Goal: Find contact information: Find contact information

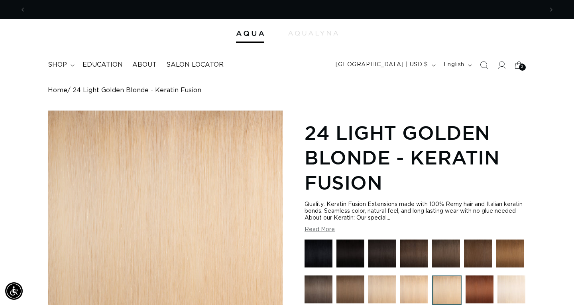
scroll to position [0, 518]
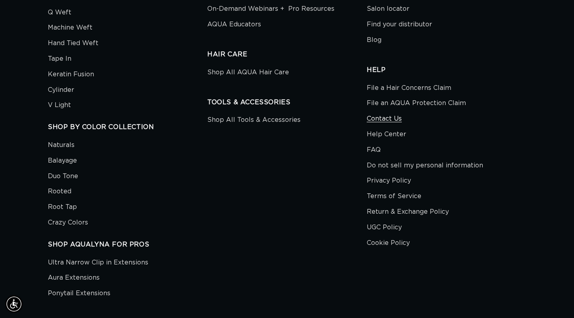
scroll to position [0, 518]
click at [383, 114] on link "Contact Us" at bounding box center [384, 119] width 35 height 16
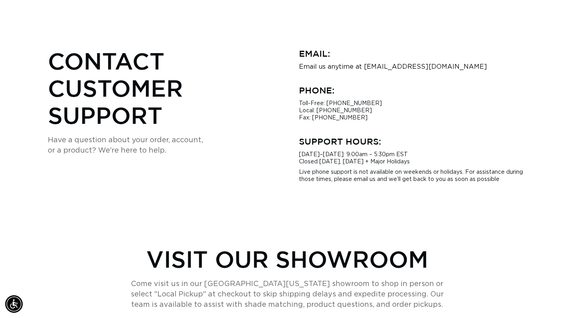
scroll to position [0, 1036]
drag, startPoint x: 363, startPoint y: 65, endPoint x: 459, endPoint y: 65, distance: 95.3
click at [459, 65] on p "Email us anytime at hi@aquahairextensions.com" at bounding box center [412, 66] width 227 height 7
copy p "hi@aquahairextensions.com"
